Goal: Task Accomplishment & Management: Use online tool/utility

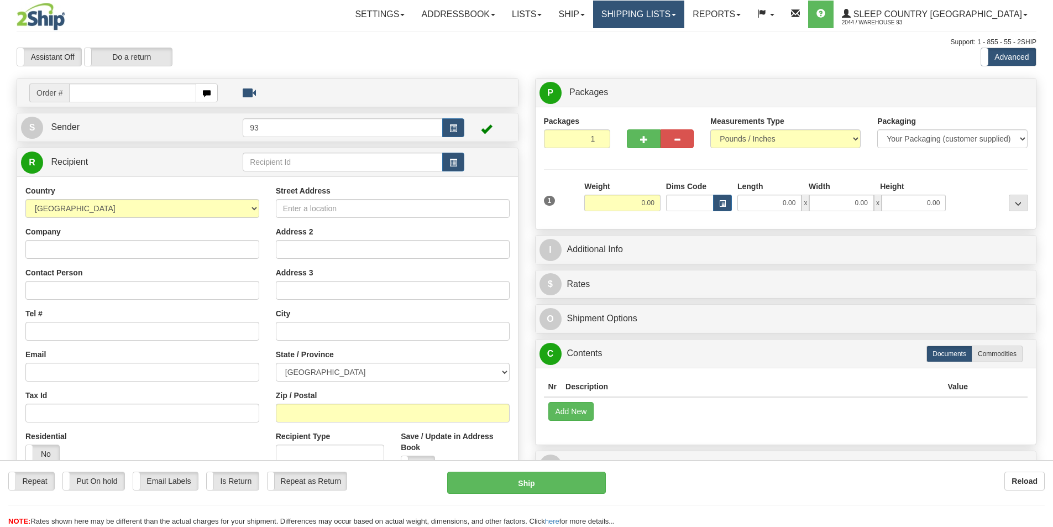
click at [685, 11] on link "Shipping lists" at bounding box center [638, 15] width 91 height 28
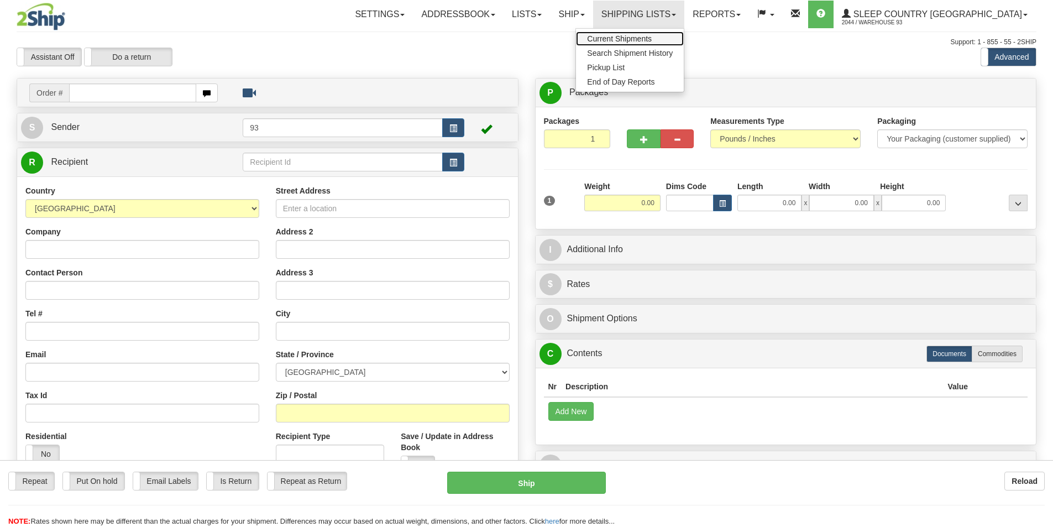
click at [652, 41] on span "Current Shipments" at bounding box center [619, 38] width 65 height 9
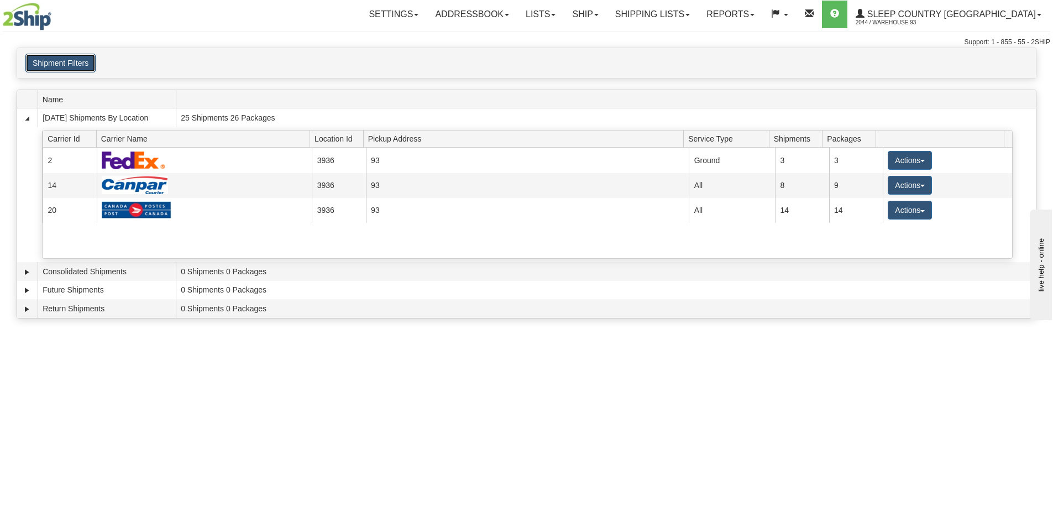
click at [41, 62] on button "Shipment Filters" at bounding box center [60, 63] width 70 height 19
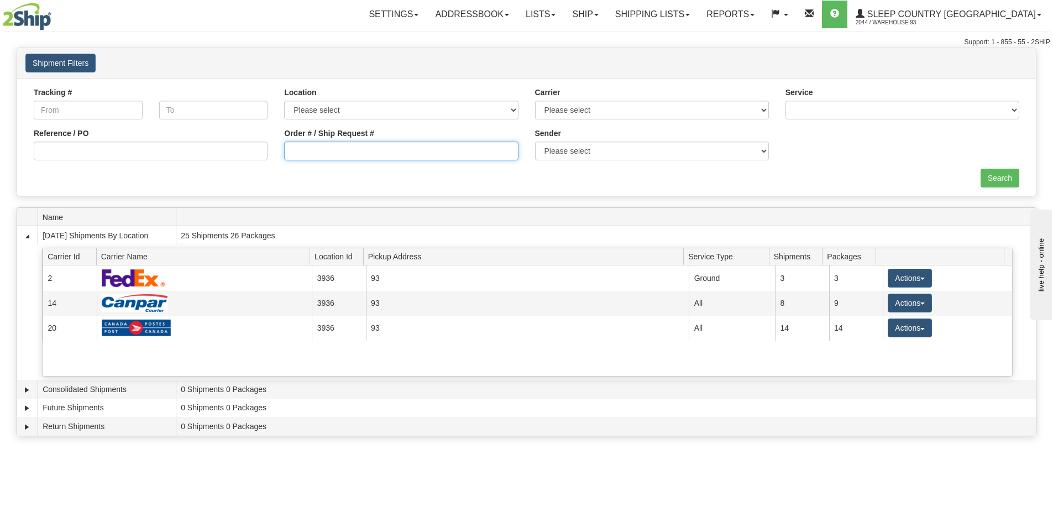
click at [318, 151] on input "Order # / Ship Request #" at bounding box center [401, 151] width 234 height 19
type input "9000i064468"
click at [985, 175] on input "Search" at bounding box center [1000, 178] width 39 height 19
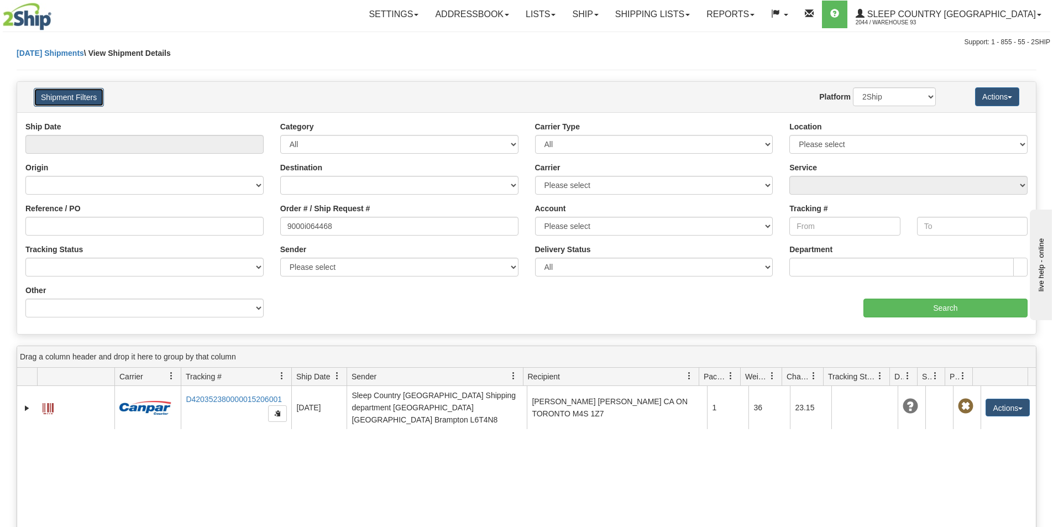
click at [75, 101] on button "Shipment Filters" at bounding box center [69, 97] width 70 height 19
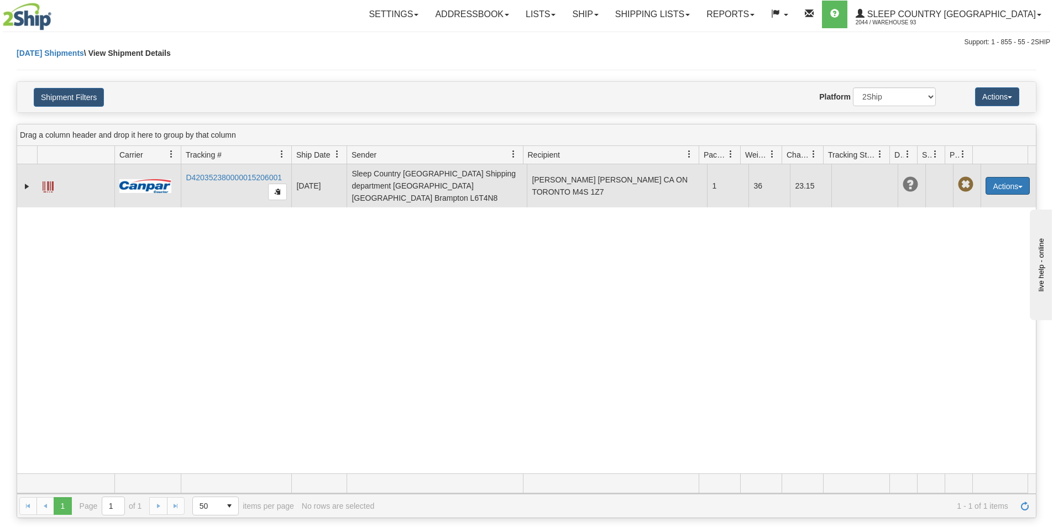
click at [987, 179] on button "Actions" at bounding box center [1008, 186] width 44 height 18
click at [956, 199] on link "Edit" at bounding box center [985, 206] width 88 height 14
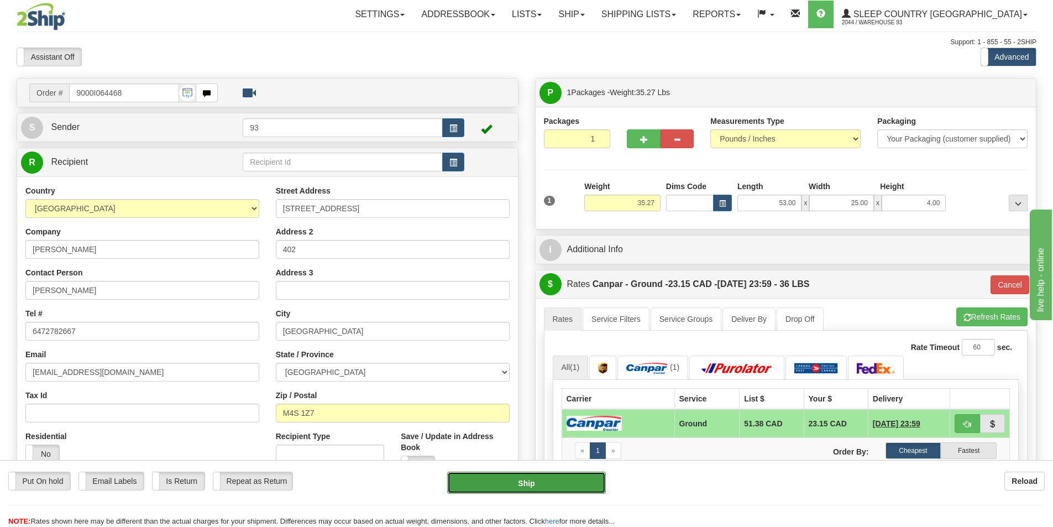
click at [499, 476] on button "Ship" at bounding box center [526, 483] width 159 height 22
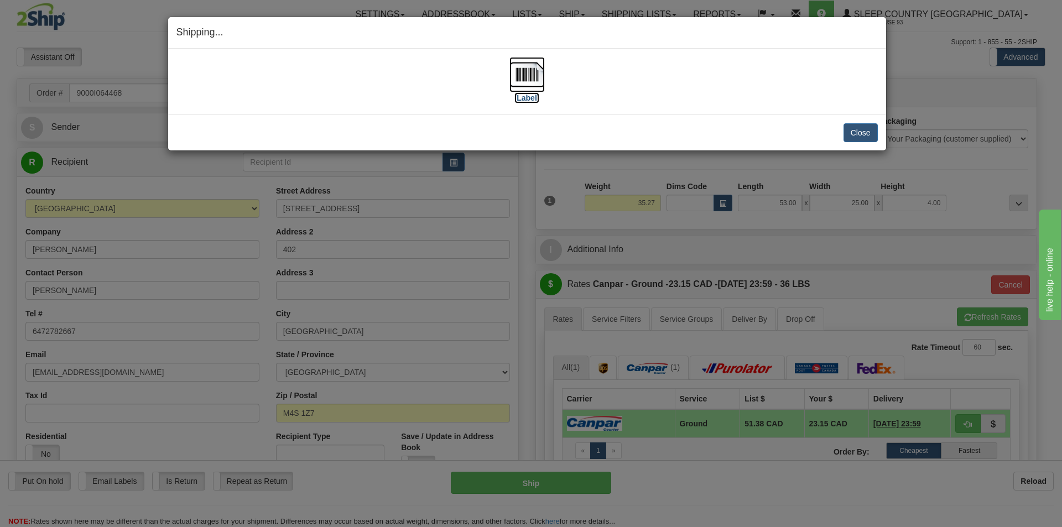
click at [540, 74] on img at bounding box center [526, 74] width 35 height 35
